Goal: Navigation & Orientation: Find specific page/section

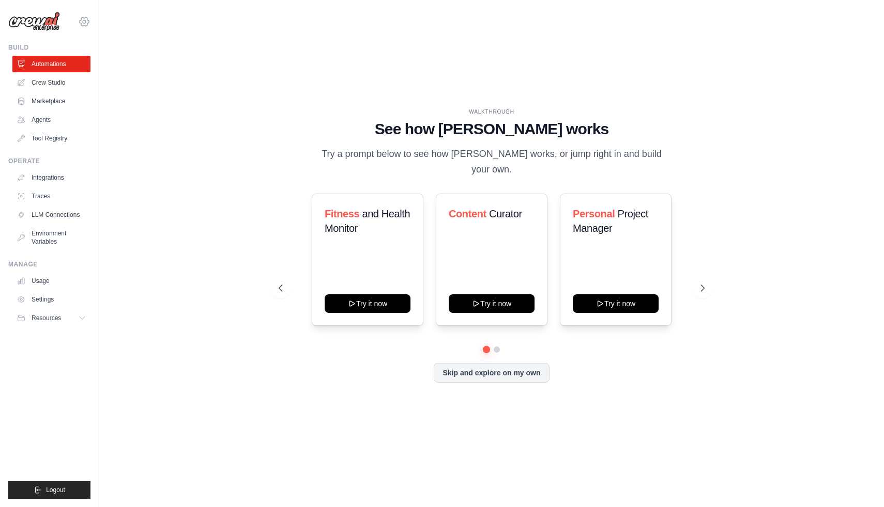
click at [81, 19] on icon at bounding box center [84, 21] width 9 height 9
click at [66, 69] on link "Settings" at bounding box center [84, 69] width 91 height 19
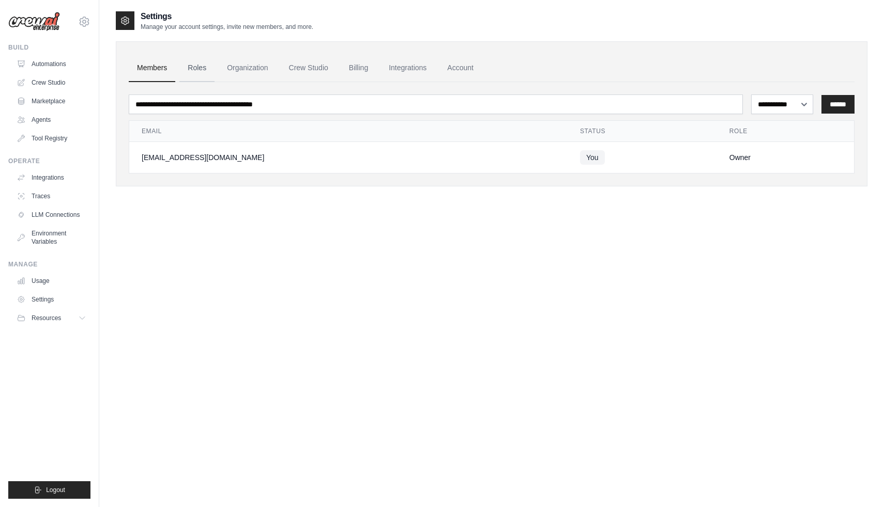
click at [208, 65] on link "Roles" at bounding box center [196, 68] width 35 height 28
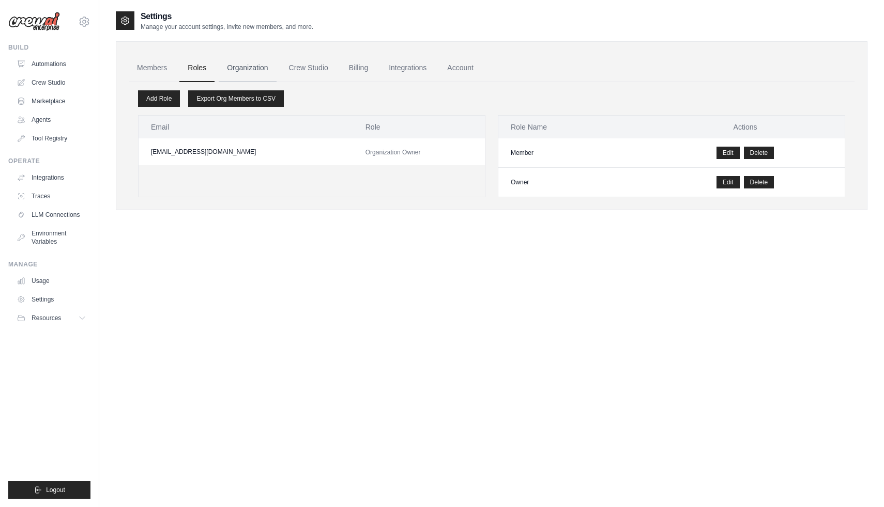
click at [244, 64] on link "Organization" at bounding box center [247, 68] width 57 height 28
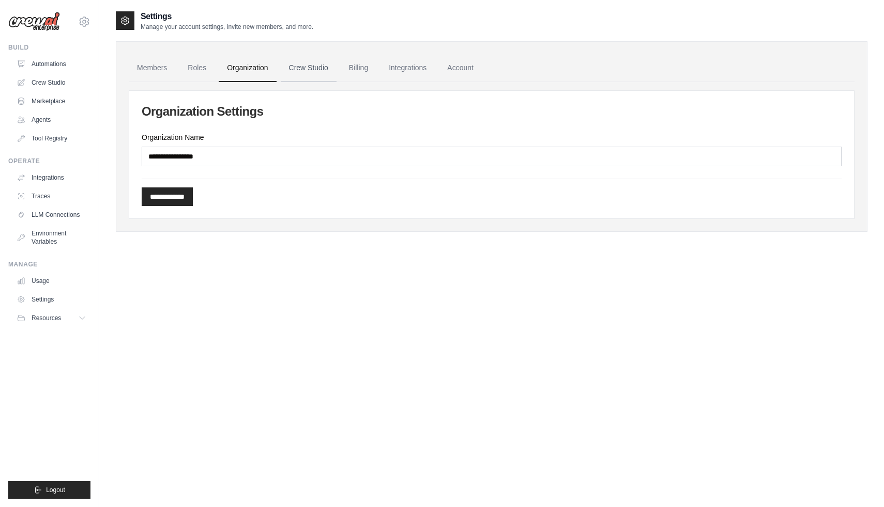
click at [316, 68] on link "Crew Studio" at bounding box center [309, 68] width 56 height 28
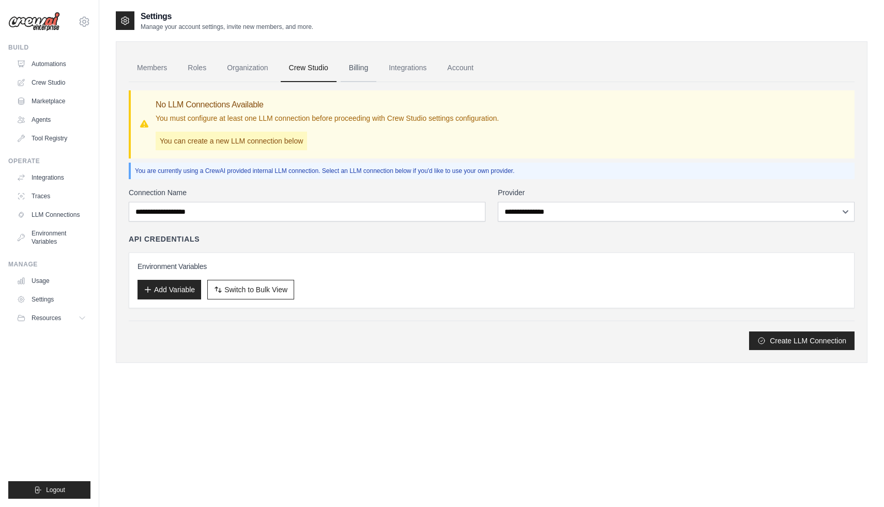
click at [355, 73] on link "Billing" at bounding box center [359, 68] width 36 height 28
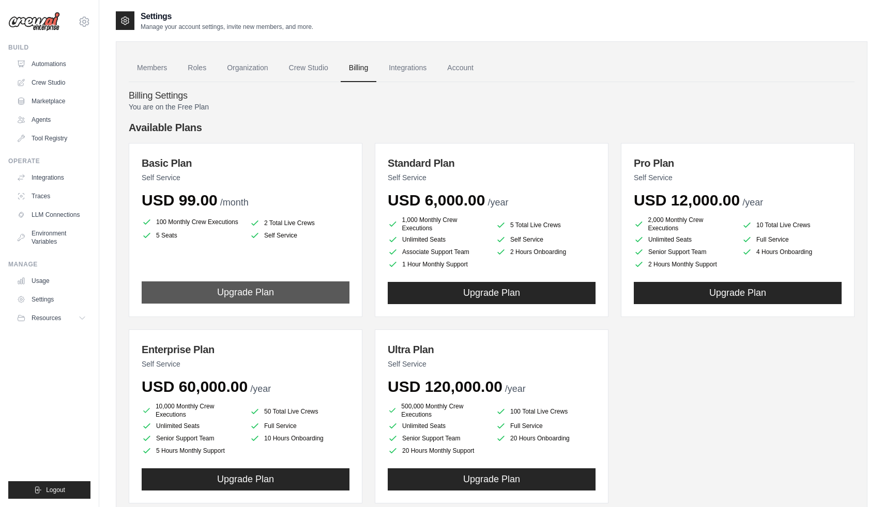
click at [264, 294] on button "Upgrade Plan" at bounding box center [246, 293] width 208 height 22
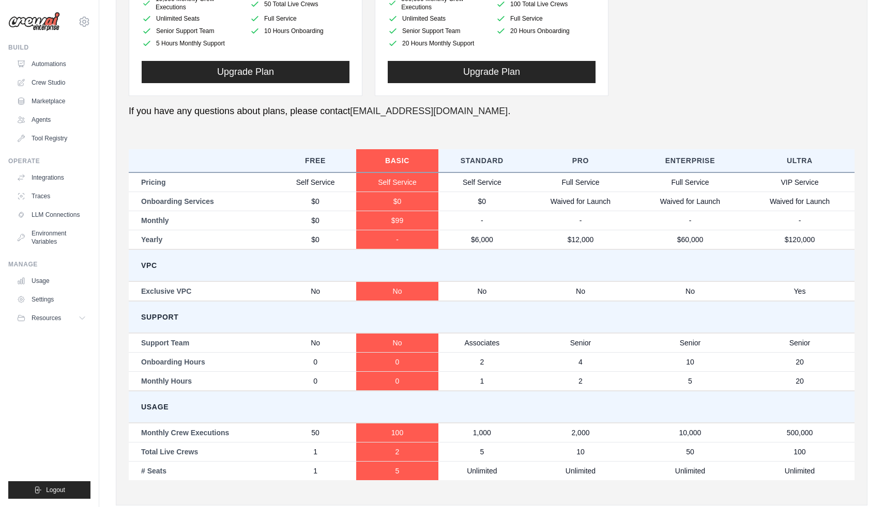
scroll to position [433, 0]
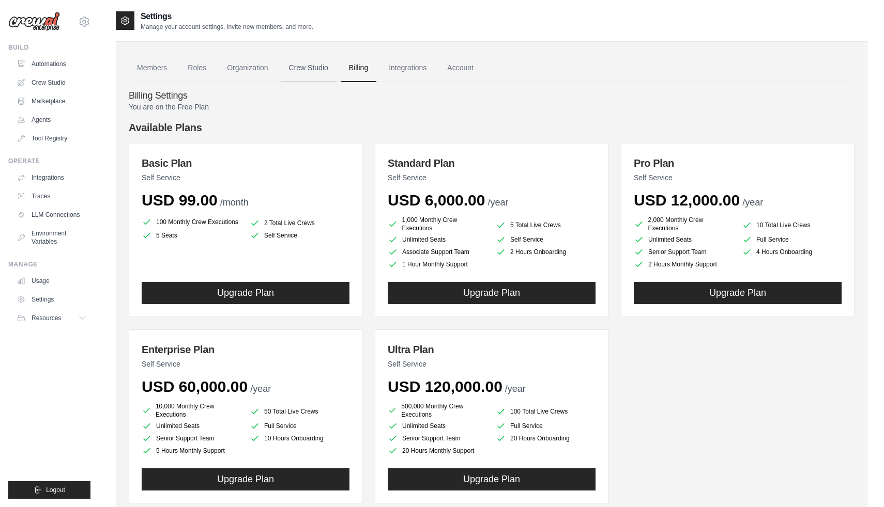
click at [316, 69] on link "Crew Studio" at bounding box center [309, 68] width 56 height 28
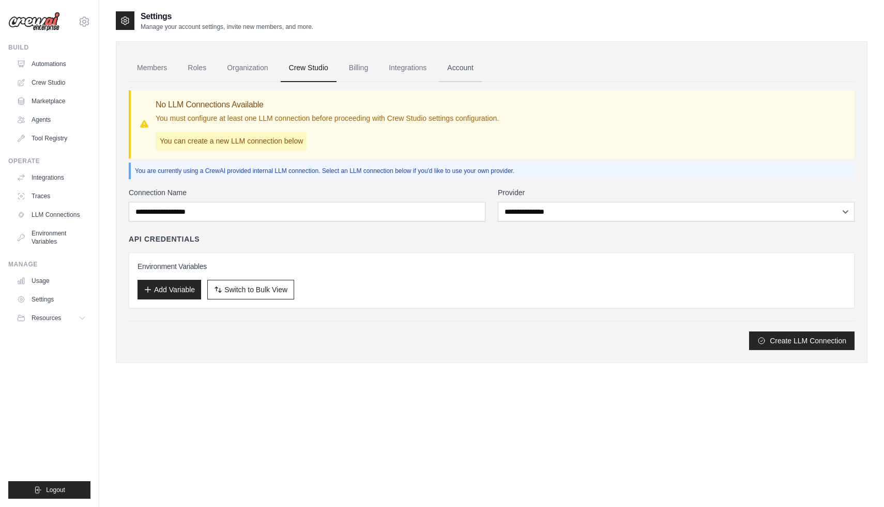
click at [455, 69] on link "Account" at bounding box center [460, 68] width 43 height 28
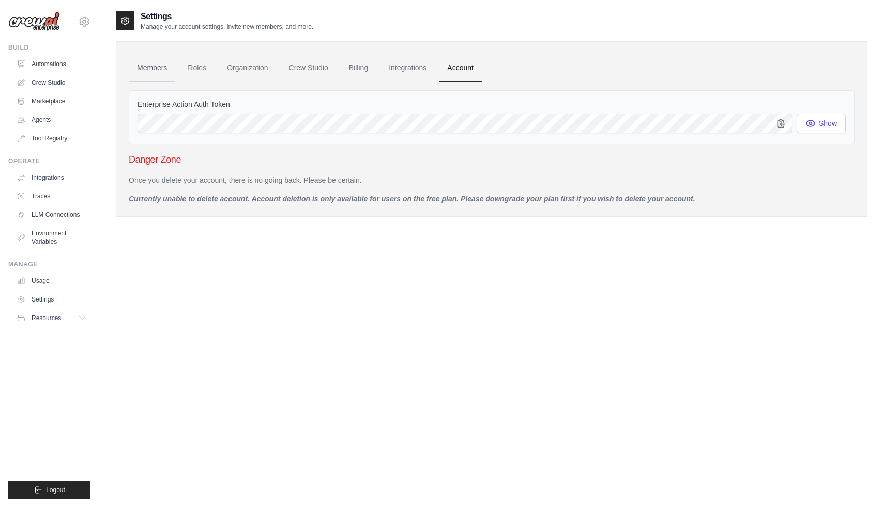
click at [148, 68] on link "Members" at bounding box center [152, 68] width 47 height 28
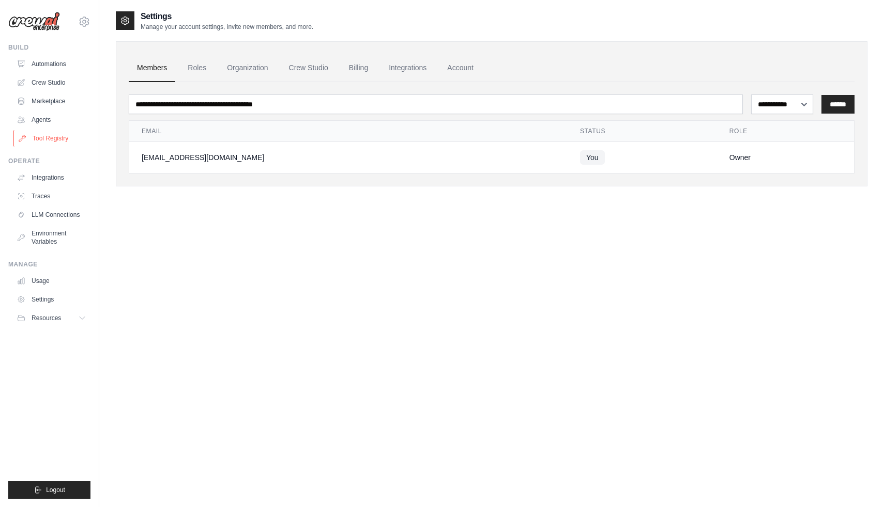
click at [58, 140] on link "Tool Registry" at bounding box center [52, 138] width 78 height 17
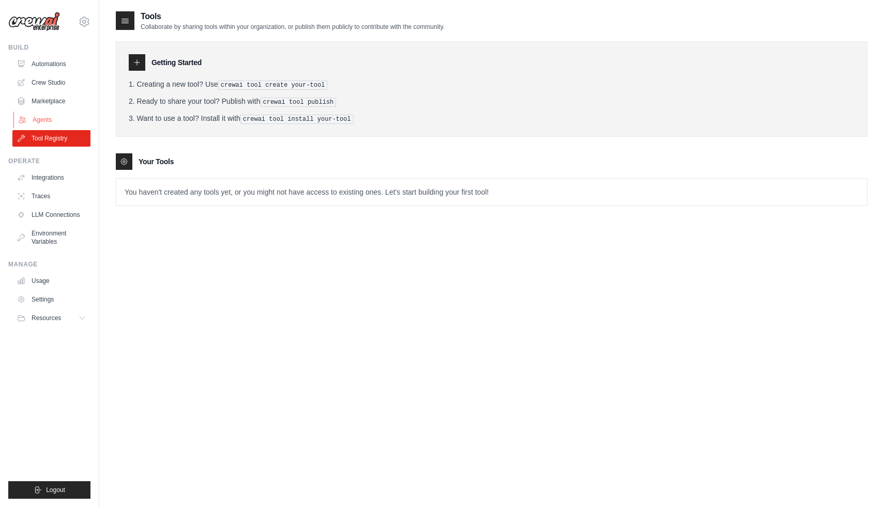
click at [58, 112] on link "Agents" at bounding box center [52, 120] width 78 height 17
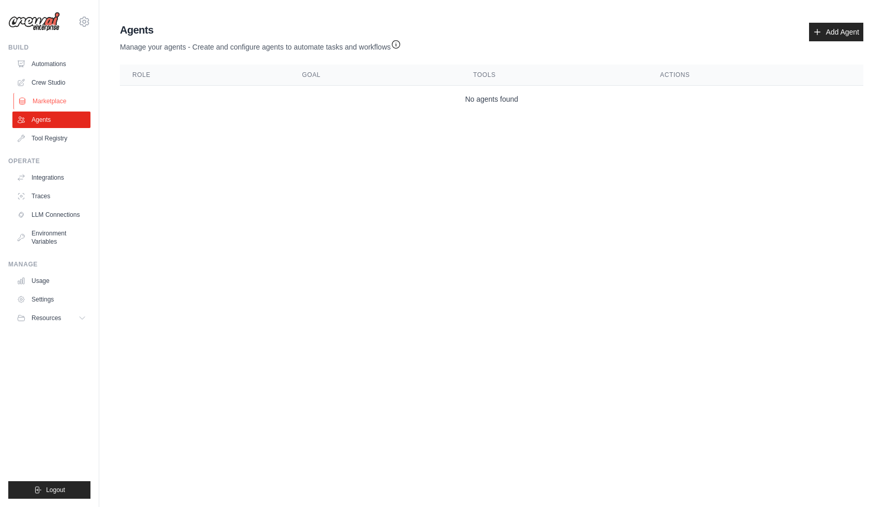
click at [56, 95] on link "Marketplace" at bounding box center [52, 101] width 78 height 17
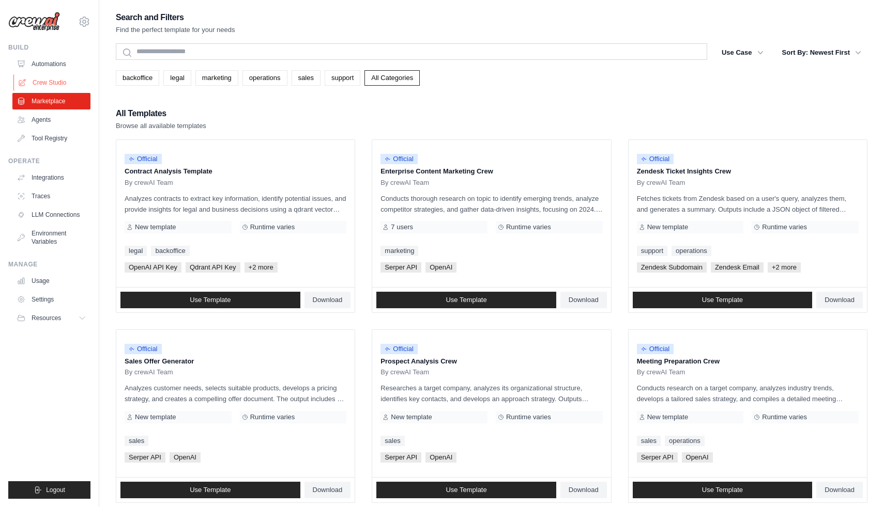
click at [58, 83] on link "Crew Studio" at bounding box center [52, 82] width 78 height 17
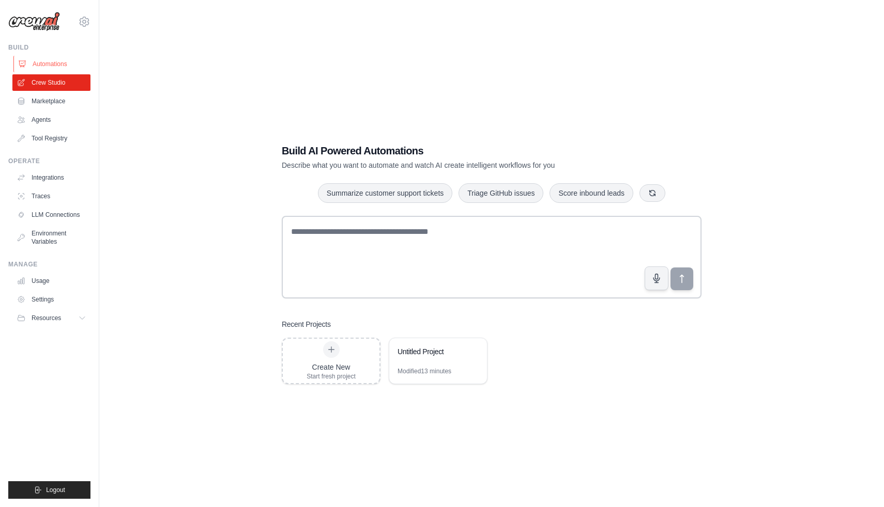
click at [58, 63] on link "Automations" at bounding box center [52, 64] width 78 height 17
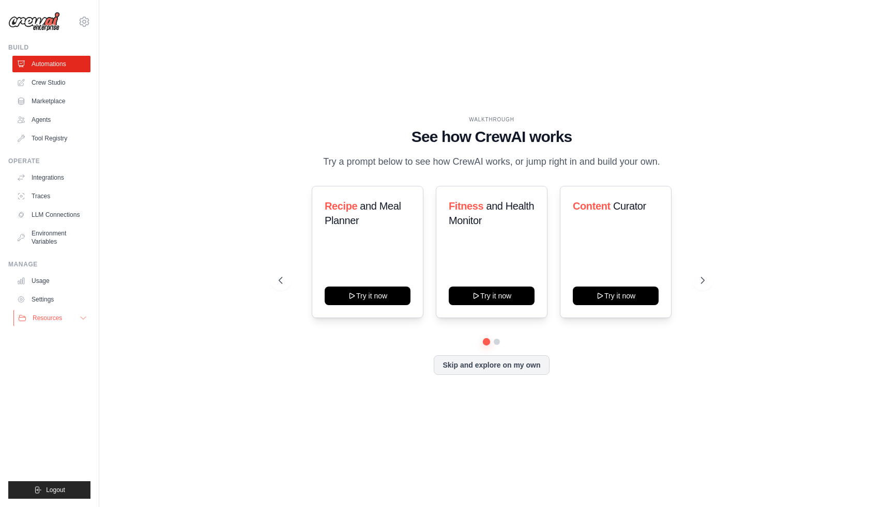
click at [63, 317] on button "Resources" at bounding box center [52, 318] width 78 height 17
click at [54, 352] on span "GitHub" at bounding box center [46, 352] width 19 height 8
click at [63, 81] on link "Crew Studio" at bounding box center [52, 82] width 78 height 17
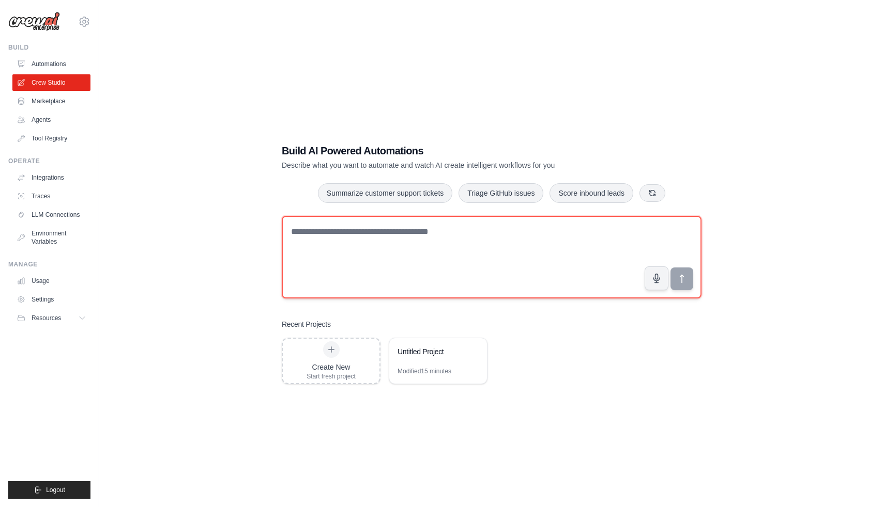
click at [491, 285] on textarea at bounding box center [492, 257] width 420 height 83
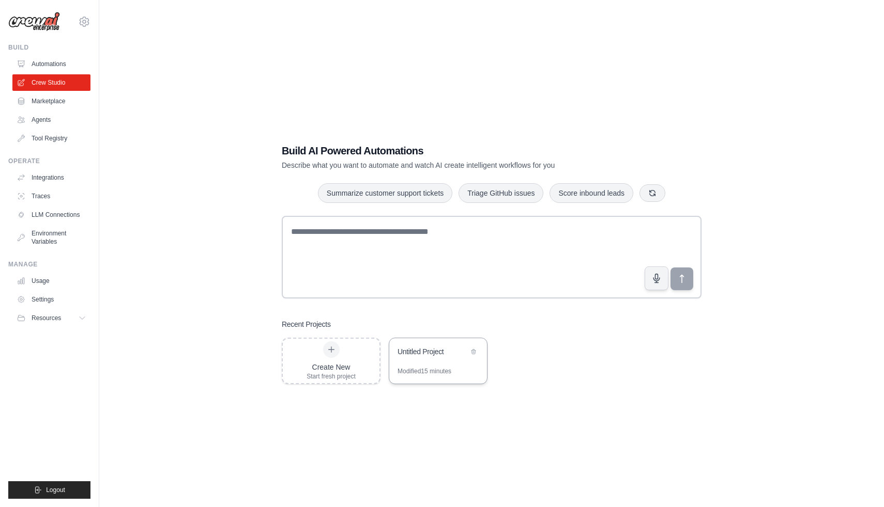
click at [430, 362] on div "Untitled Project" at bounding box center [438, 352] width 98 height 29
click at [469, 350] on button at bounding box center [473, 351] width 10 height 10
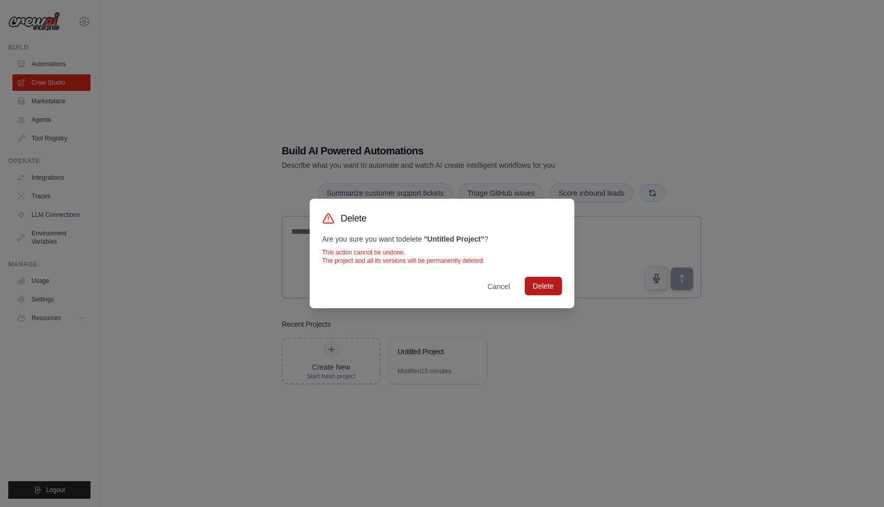
click at [540, 280] on button "Delete" at bounding box center [543, 286] width 37 height 19
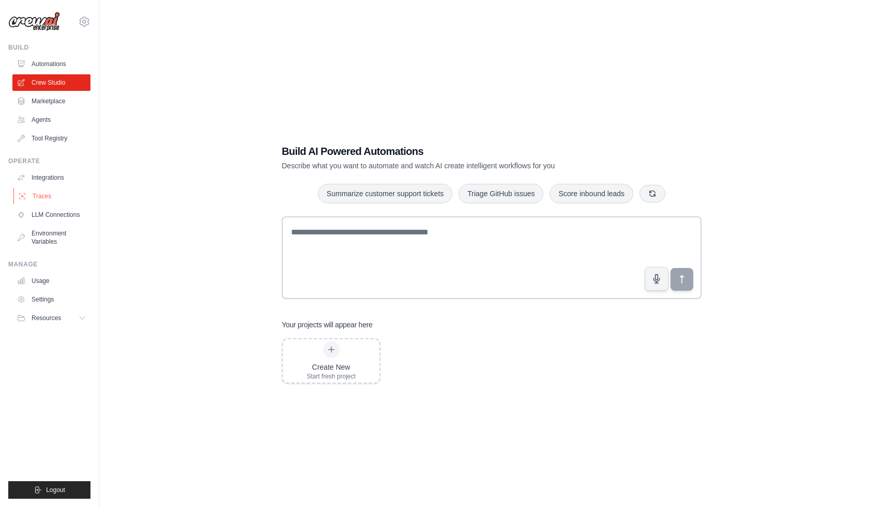
click at [42, 192] on link "Traces" at bounding box center [52, 196] width 78 height 17
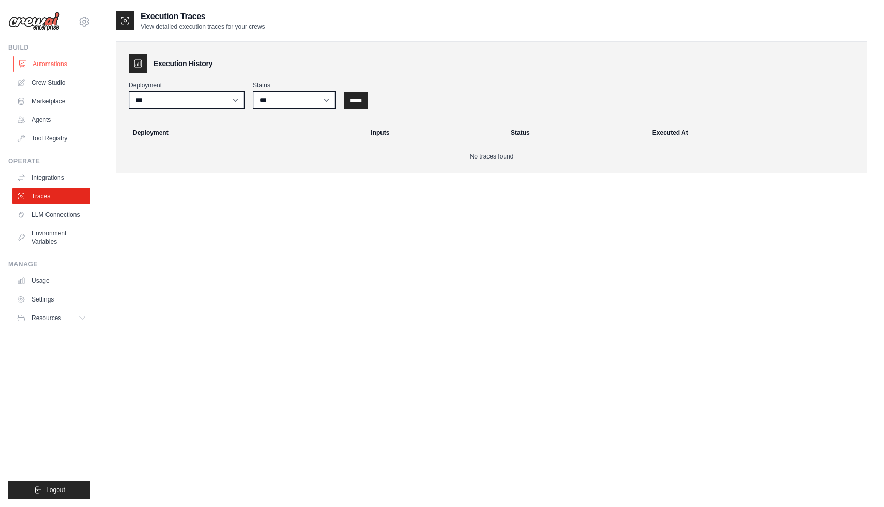
click at [51, 59] on link "Automations" at bounding box center [52, 64] width 78 height 17
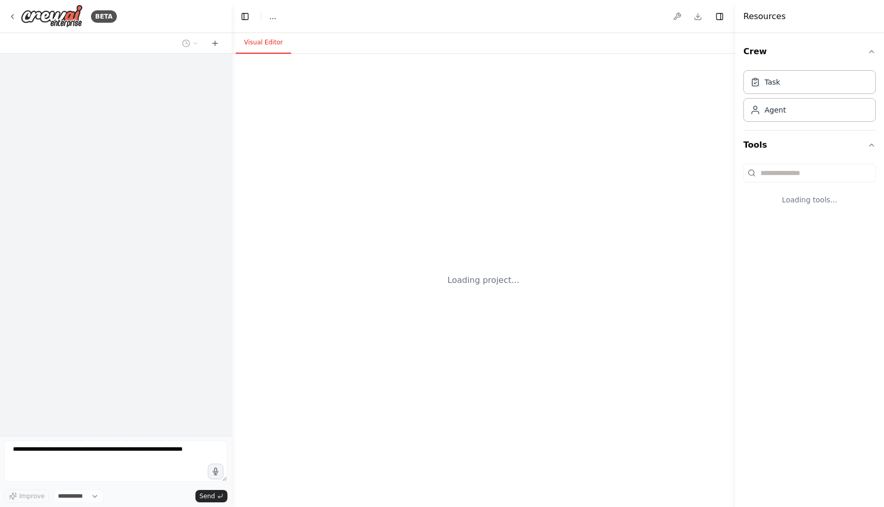
select select "****"
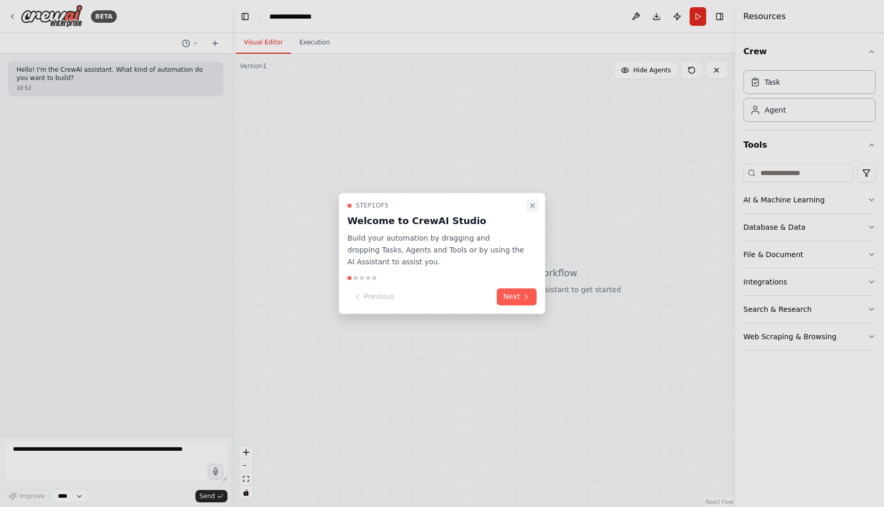
click at [532, 200] on button "Close walkthrough" at bounding box center [532, 205] width 12 height 12
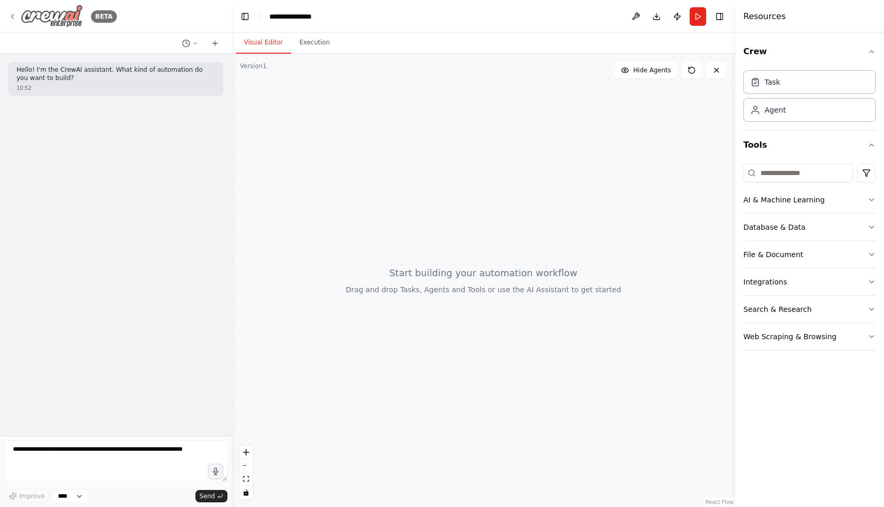
click at [14, 16] on icon at bounding box center [12, 16] width 8 height 8
